Goal: Complete application form

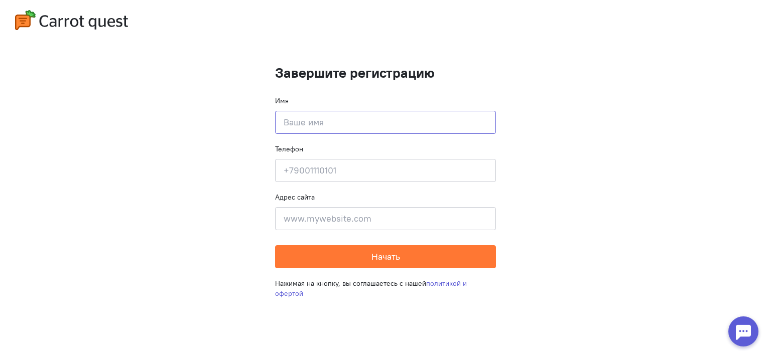
click at [380, 119] on input at bounding box center [385, 122] width 221 height 23
type input "[PERSON_NAME]"
click at [303, 166] on input at bounding box center [385, 170] width 221 height 23
type input "[PHONE_NUMBER]"
type input "Тезисы к статье научной конференции по теме "НЕЙРОСЕТЕВАЯ МОДЕЛЬ КОМПЕНСАЦИИ ТЕ…"
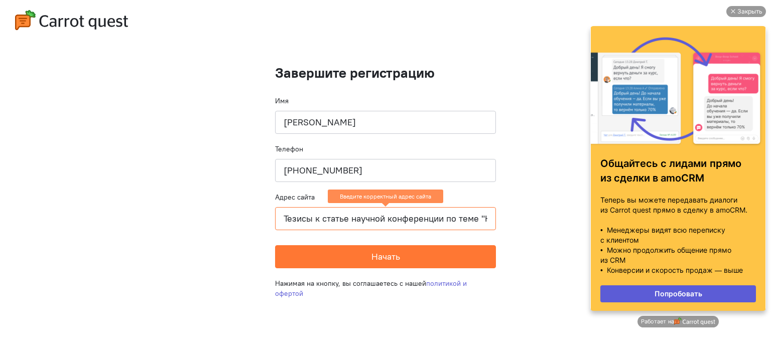
click at [340, 227] on input "Тезисы к статье научной конференции по теме "НЕЙРОСЕТЕВАЯ МОДЕЛЬ КОМПЕНСАЦИИ ТЕ…" at bounding box center [385, 218] width 221 height 23
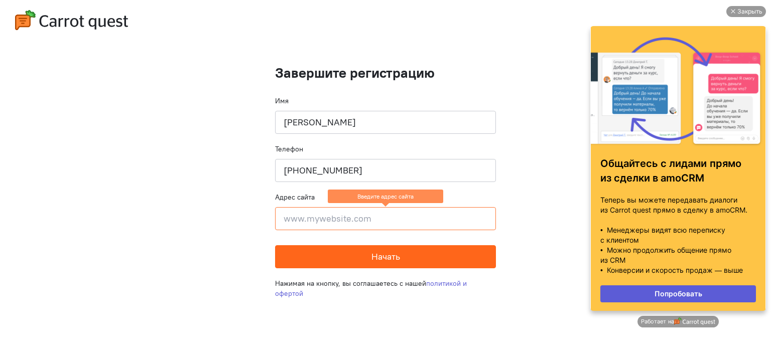
click at [383, 263] on button "Начать" at bounding box center [385, 256] width 221 height 23
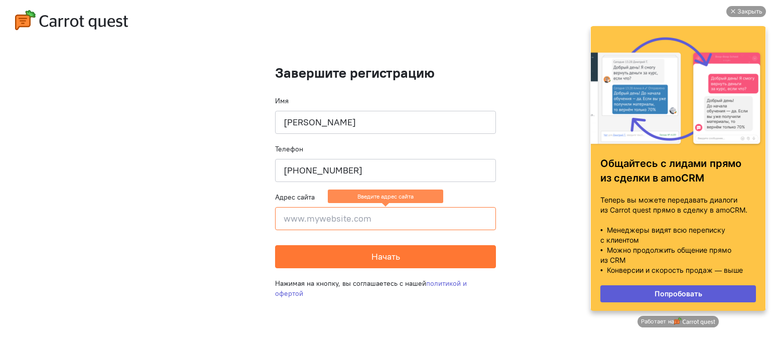
click at [501, 226] on cq-completion-registration "Завершите регистрацию Имя [PERSON_NAME] Телефон [PHONE_NUMBER] Адрес сайта Введ…" at bounding box center [385, 179] width 771 height 359
click at [407, 203] on ng-message "Введите адрес сайта" at bounding box center [385, 197] width 115 height 14
click at [380, 211] on input at bounding box center [385, 218] width 221 height 23
click at [388, 215] on input at bounding box center [385, 218] width 221 height 23
click at [344, 225] on input at bounding box center [385, 218] width 221 height 23
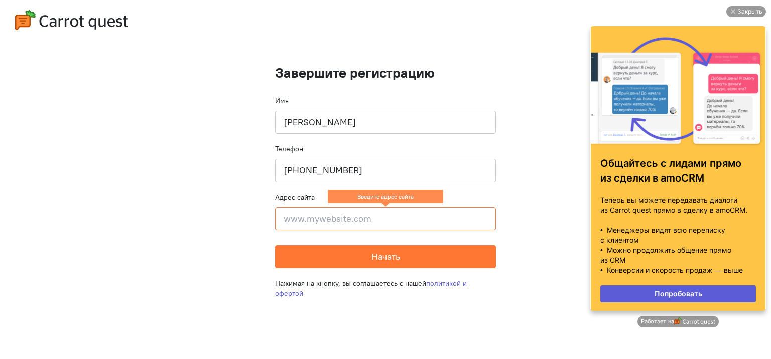
paste input "[URL][DOMAIN_NAME]"
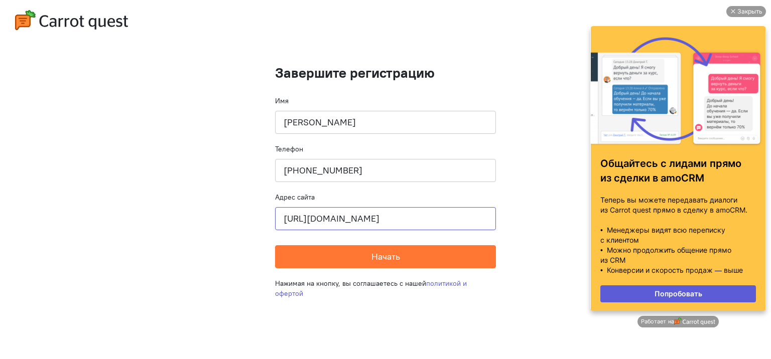
scroll to position [0, 117]
drag, startPoint x: 299, startPoint y: 221, endPoint x: 528, endPoint y: 204, distance: 229.9
click at [528, 204] on cq-completion-registration "Завершите регистрацию Имя [PERSON_NAME] Телефон [PHONE_NUMBER] Адрес сайта [URL…" at bounding box center [385, 179] width 771 height 359
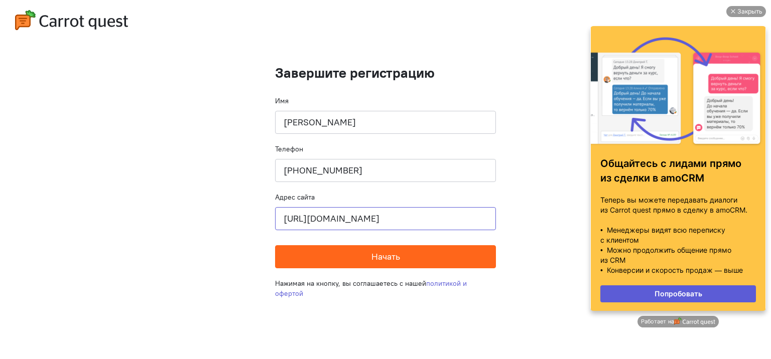
type input "[URL][DOMAIN_NAME]"
click at [403, 257] on button "Начать" at bounding box center [385, 256] width 221 height 23
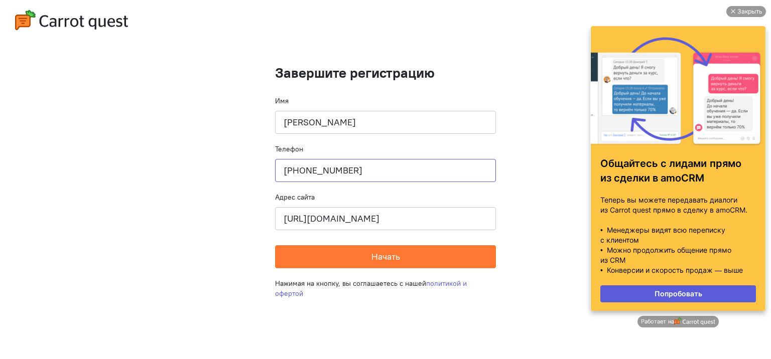
click at [413, 168] on input "[PHONE_NUMBER]" at bounding box center [385, 170] width 221 height 23
type input "[PHONE_NUMBER]"
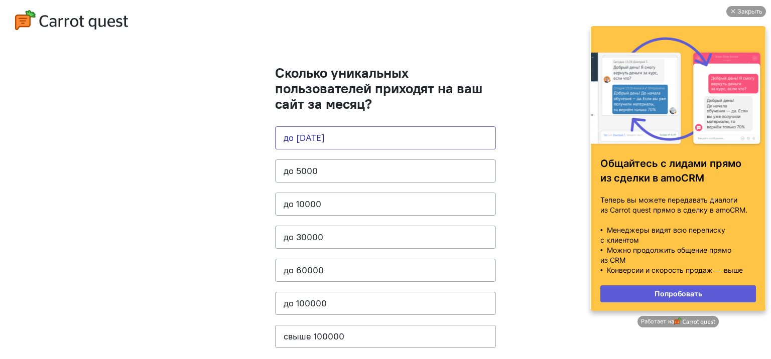
click at [390, 136] on button "до [DATE]" at bounding box center [385, 137] width 221 height 23
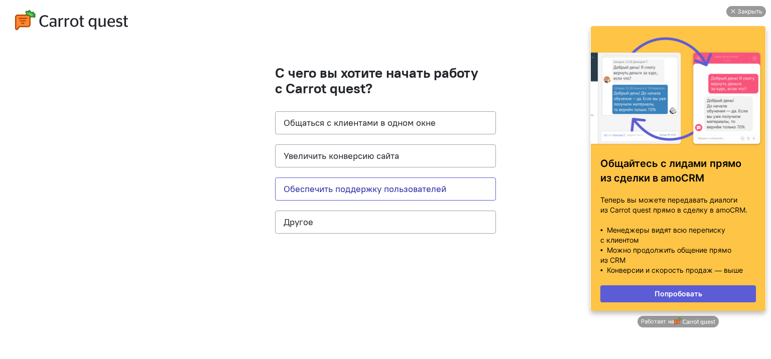
click at [398, 198] on button "Обеспечить поддержку пользователей" at bounding box center [385, 189] width 221 height 23
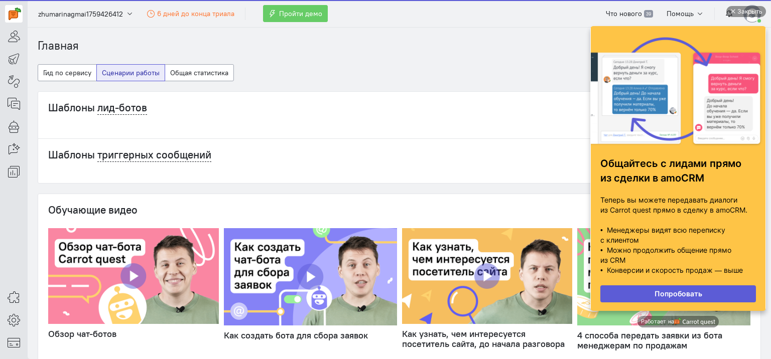
click at [363, 191] on cq-dashboard-scenarios-tab-widget "Шаблоны лид-ботов Все шаблоны Шаблоны триггерных сообщений Все сценарии Обучающ…" at bounding box center [399, 325] width 723 height 468
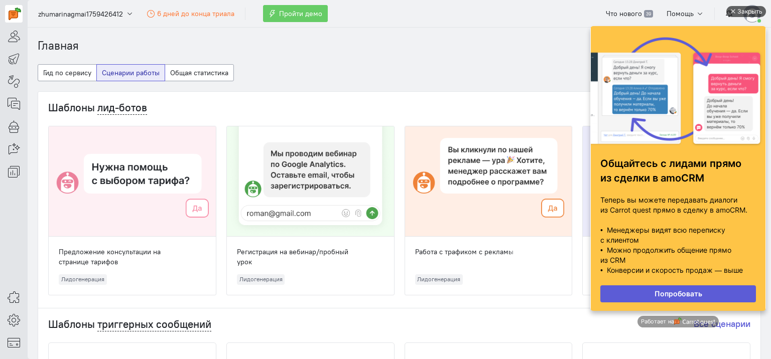
click at [741, 11] on div "Закрыть" at bounding box center [749, 11] width 25 height 11
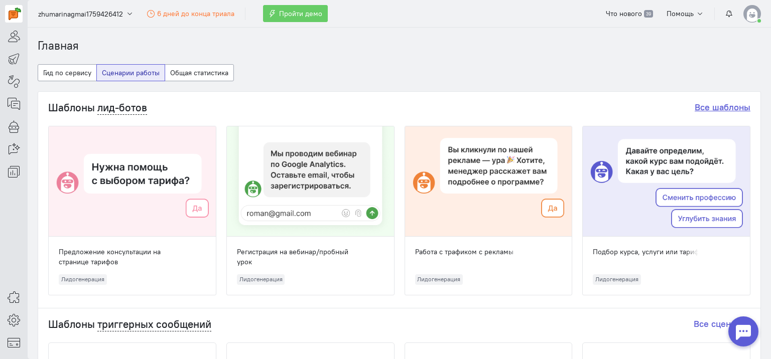
click at [720, 107] on link "Все шаблоны" at bounding box center [722, 107] width 56 height 12
